Goal: Navigation & Orientation: Find specific page/section

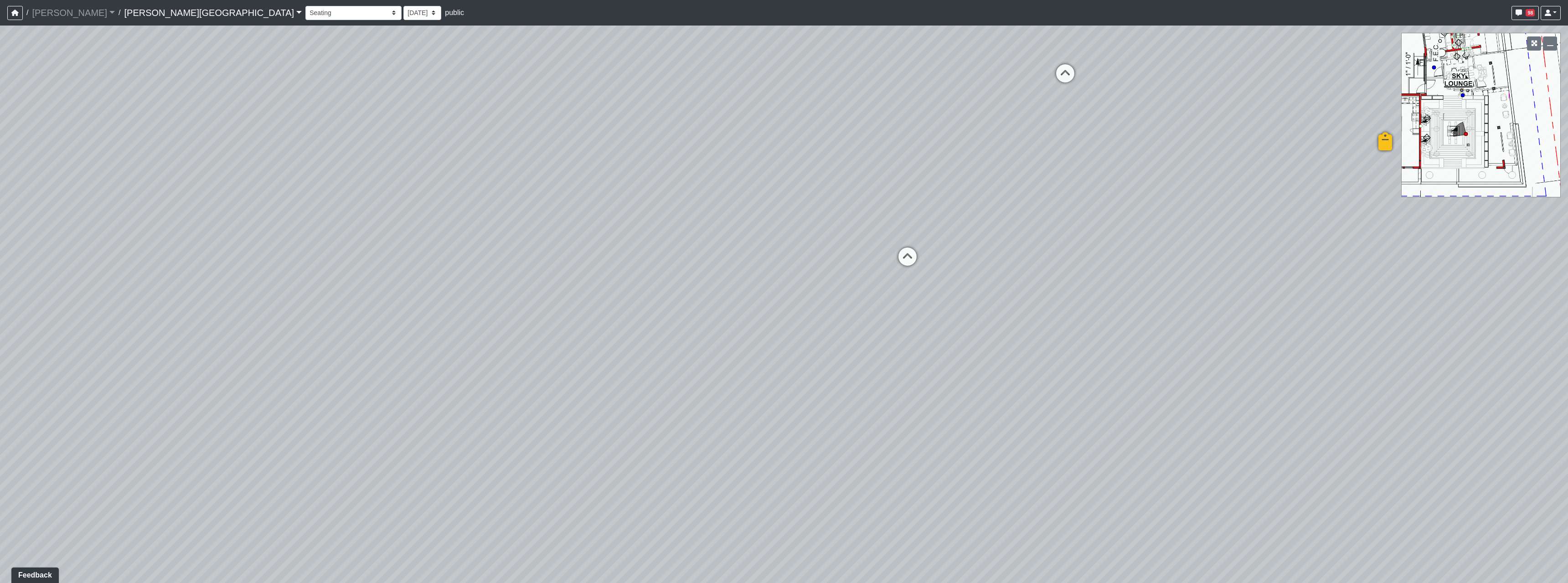
drag, startPoint x: 937, startPoint y: 257, endPoint x: 46, endPoint y: 142, distance: 898.4
click at [48, 138] on div "Loading... Entry Loading... Seating Loading... Created by [PERSON_NAME] - [DATE…" at bounding box center [784, 304] width 1568 height 557
drag, startPoint x: 886, startPoint y: 167, endPoint x: 498, endPoint y: 267, distance: 400.7
click at [523, 253] on div "Loading... Entry Loading... Seating Loading... Created by [PERSON_NAME] - [DATE…" at bounding box center [784, 304] width 1568 height 557
click at [504, 422] on icon at bounding box center [503, 433] width 27 height 27
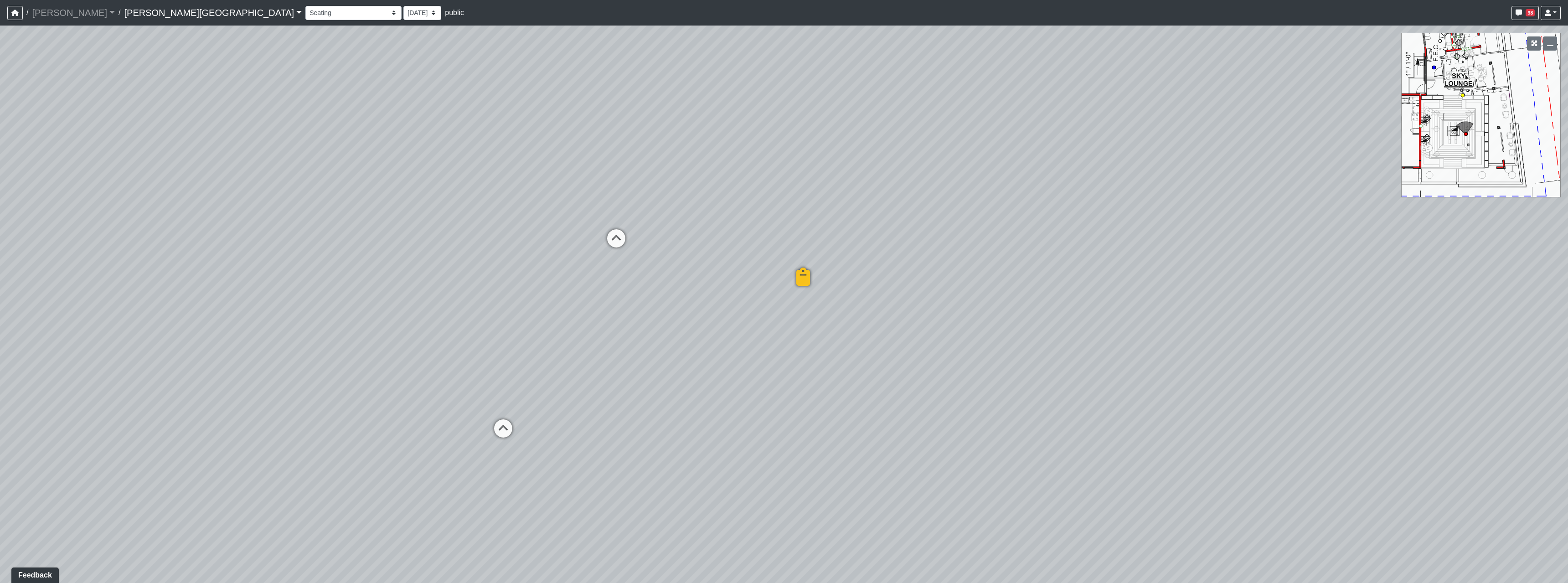
select select "am3i6LkKFb81qQfRWAjHN7"
drag, startPoint x: 598, startPoint y: 397, endPoint x: 1266, endPoint y: 461, distance: 671.1
click at [1399, 456] on div "Loading... Entry Loading... Seating Loading... Created by [PERSON_NAME] - [DATE…" at bounding box center [784, 304] width 1568 height 557
drag, startPoint x: 567, startPoint y: 466, endPoint x: 852, endPoint y: 295, distance: 332.4
click at [883, 297] on div "Loading... Entry Loading... Seating Loading... Created by [PERSON_NAME] - [DATE…" at bounding box center [784, 304] width 1568 height 557
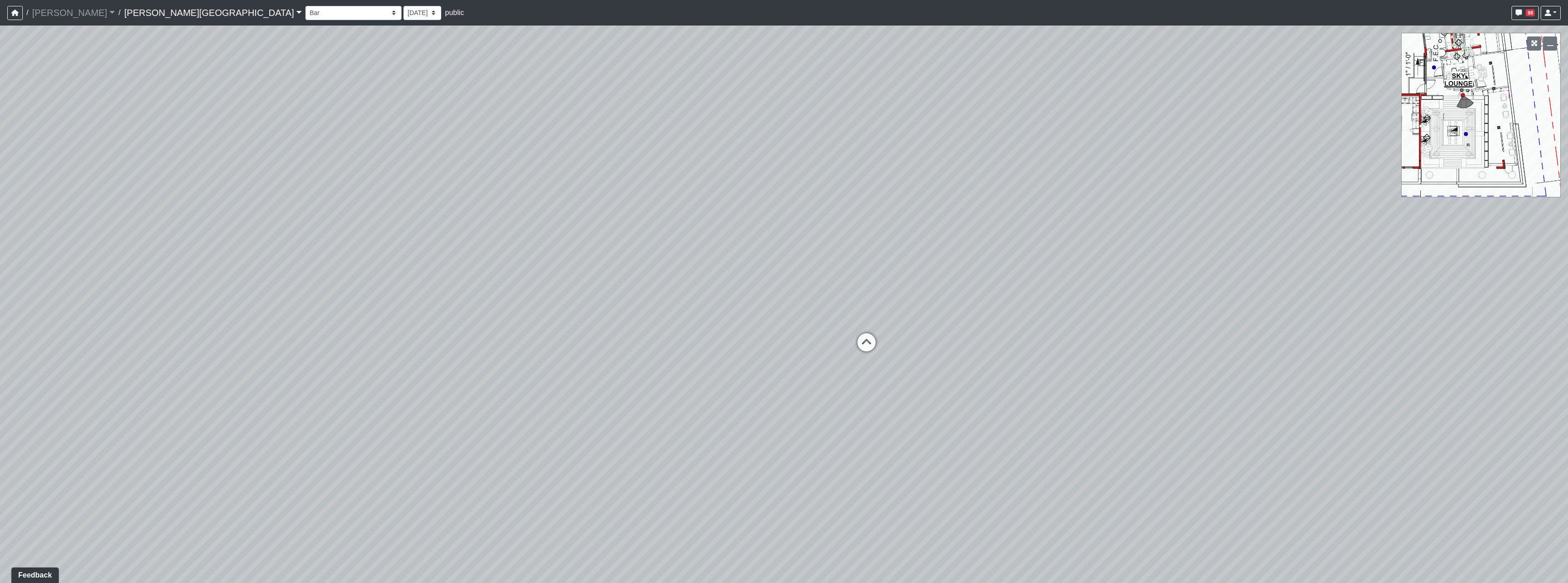
drag, startPoint x: 168, startPoint y: 163, endPoint x: 541, endPoint y: 170, distance: 373.1
click at [542, 170] on div "Loading... Entry Loading... Seating Loading... Created by [PERSON_NAME] - [DATE…" at bounding box center [784, 304] width 1568 height 557
